Goal: Transaction & Acquisition: Download file/media

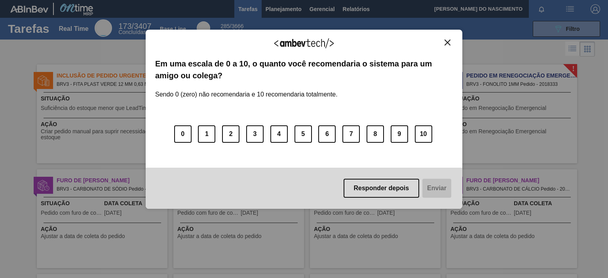
click at [443, 42] on button "Close" at bounding box center [447, 42] width 11 height 7
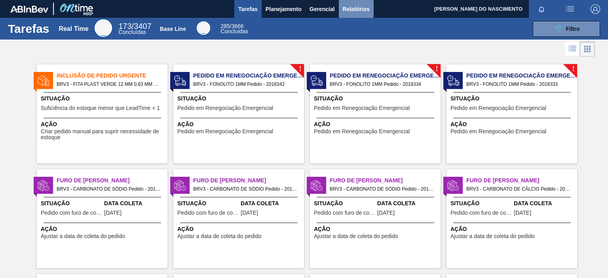
click at [345, 14] on button "Relatórios" at bounding box center [356, 9] width 35 height 18
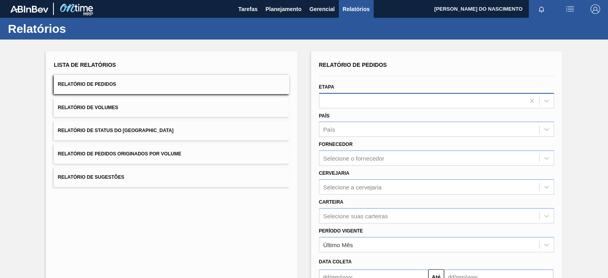
click at [361, 101] on div at bounding box center [421, 100] width 205 height 11
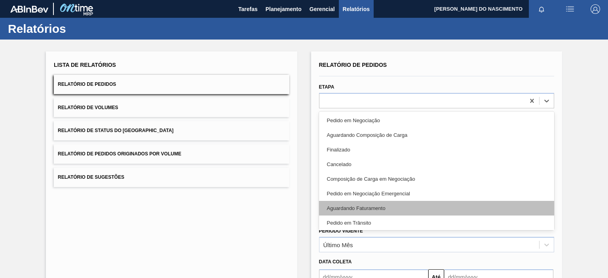
click at [342, 205] on div "Aguardando Faturamento" at bounding box center [436, 208] width 235 height 15
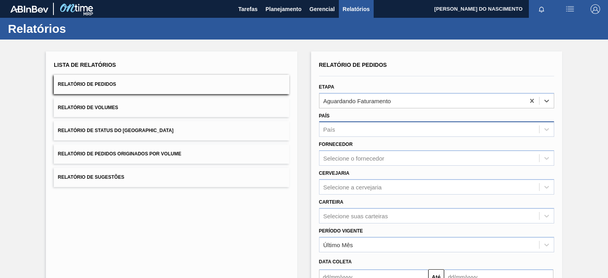
click at [365, 135] on div "País" at bounding box center [436, 128] width 235 height 15
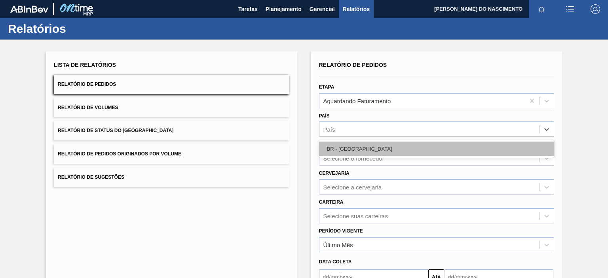
click at [360, 151] on div "BR - [GEOGRAPHIC_DATA]" at bounding box center [436, 149] width 235 height 15
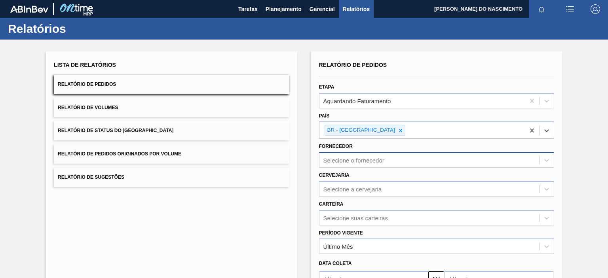
click at [354, 161] on div "Relatório de Pedidos Etapa Aguardando Faturamento País option BR - [GEOGRAPHIC_…" at bounding box center [436, 189] width 235 height 261
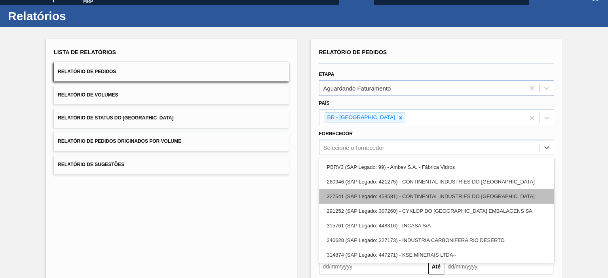
scroll to position [14, 0]
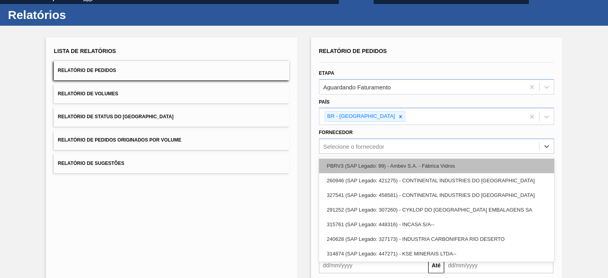
click at [381, 169] on div "PBRV3 (SAP Legado: 99) - Ambev S.A. - Fábrica Vidros" at bounding box center [436, 166] width 235 height 15
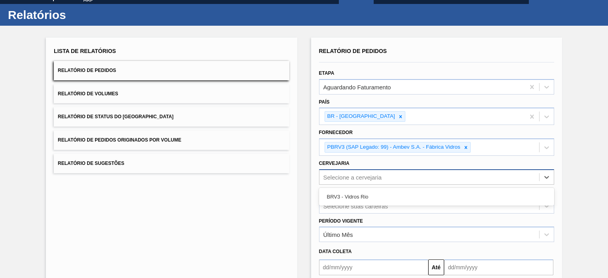
click at [348, 178] on div "Selecione a cervejaria" at bounding box center [352, 177] width 59 height 7
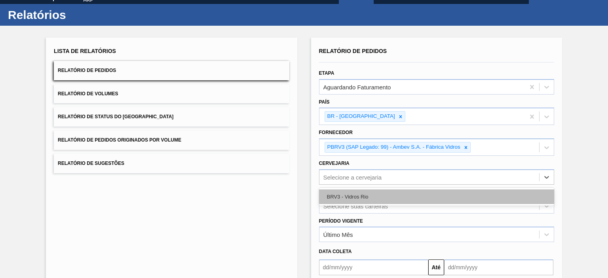
click at [348, 191] on div "BRV3 - Vidros Rio" at bounding box center [436, 196] width 235 height 15
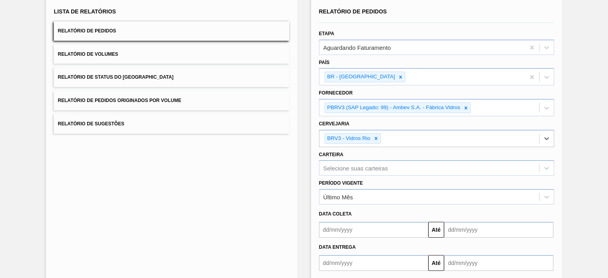
scroll to position [92, 0]
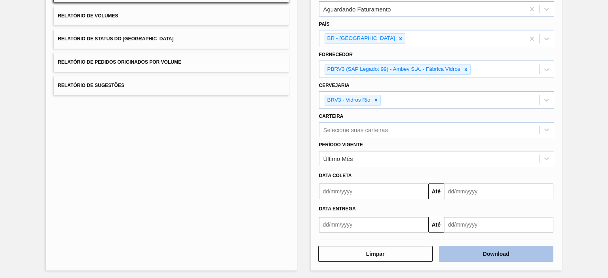
click at [454, 246] on button "Download" at bounding box center [496, 254] width 114 height 16
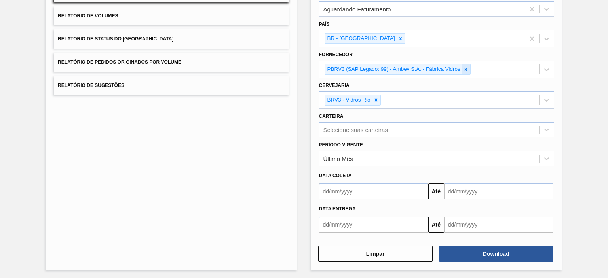
click at [465, 69] on icon at bounding box center [465, 69] width 3 height 3
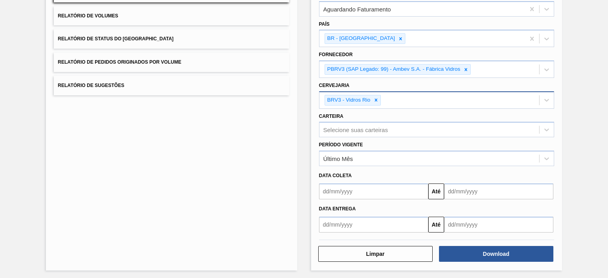
scroll to position [90, 0]
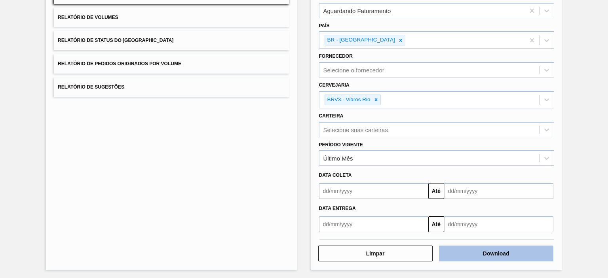
click at [444, 248] on button "Download" at bounding box center [496, 254] width 114 height 16
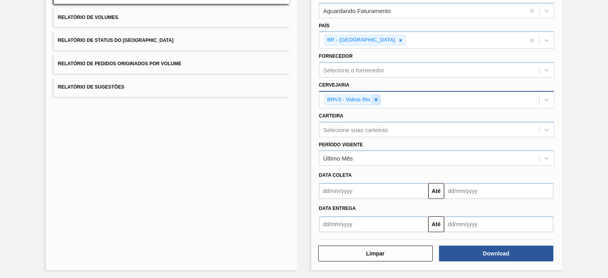
click at [376, 101] on icon at bounding box center [376, 100] width 6 height 6
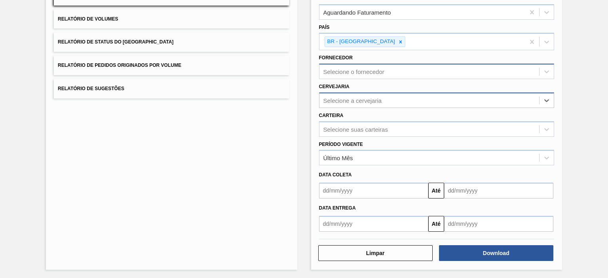
click at [356, 71] on div "Selecione o fornecedor" at bounding box center [353, 71] width 61 height 7
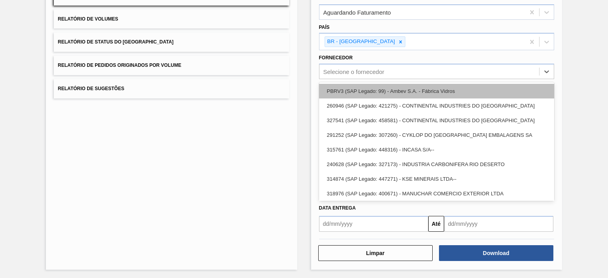
click at [358, 90] on div "PBRV3 (SAP Legado: 99) - Ambev S.A. - Fábrica Vidros" at bounding box center [436, 91] width 235 height 15
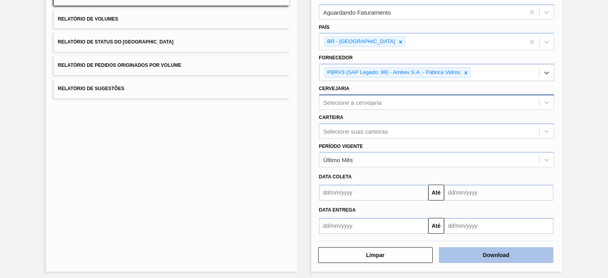
click at [460, 255] on button "Download" at bounding box center [496, 255] width 114 height 16
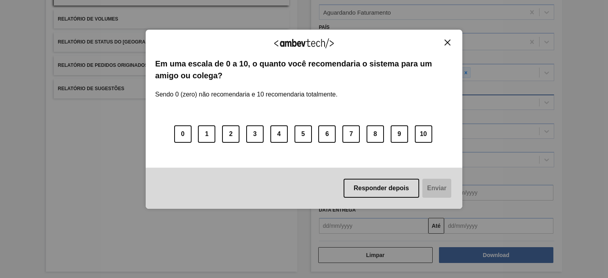
scroll to position [20, 0]
